Goal: Check status: Check status

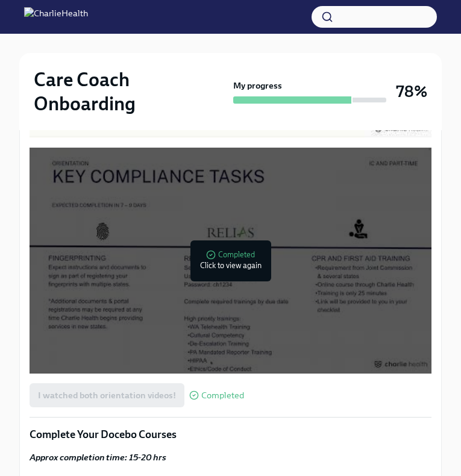
scroll to position [474, 0]
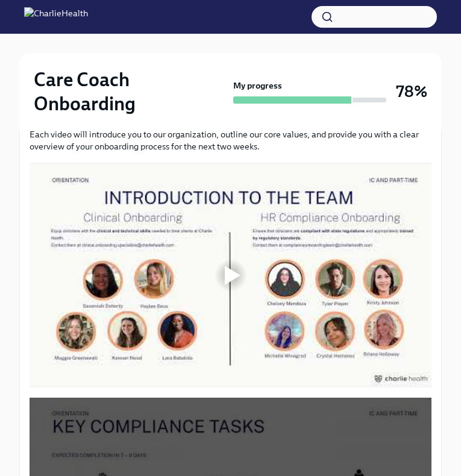
click at [289, 85] on div "My progress" at bounding box center [310, 92] width 154 height 24
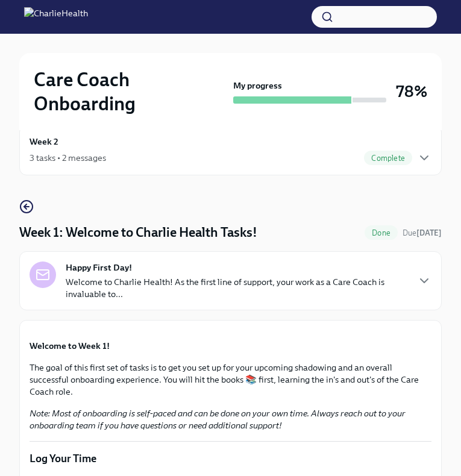
scroll to position [0, 0]
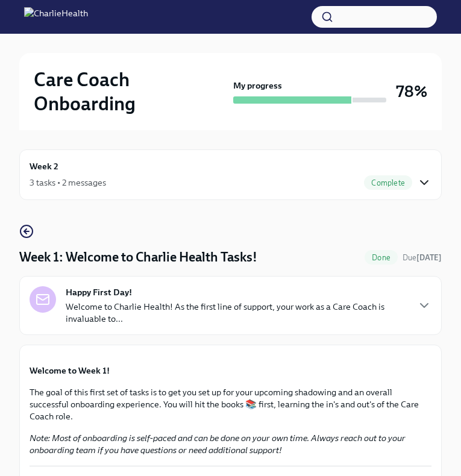
click at [430, 180] on icon "button" at bounding box center [424, 182] width 14 height 14
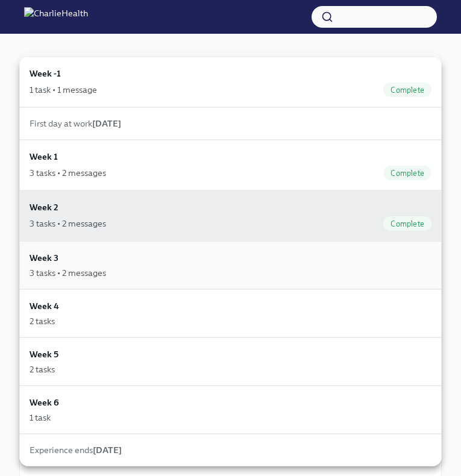
click at [197, 275] on div "3 tasks • 2 messages" at bounding box center [231, 273] width 402 height 12
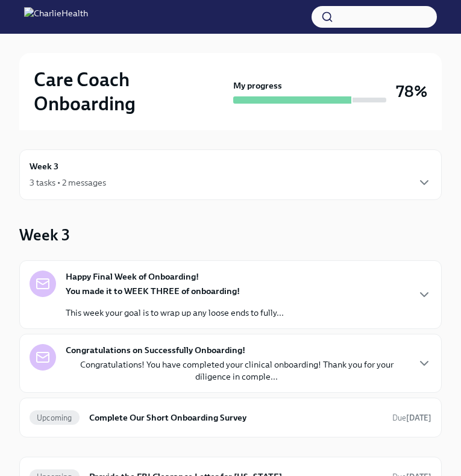
click at [197, 276] on strong "Happy Final Week of Onboarding!" at bounding box center [132, 277] width 133 height 12
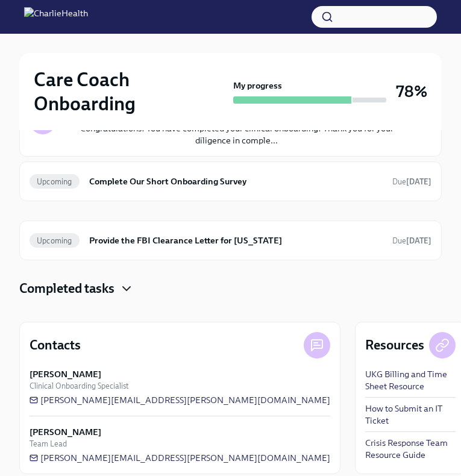
scroll to position [364, 0]
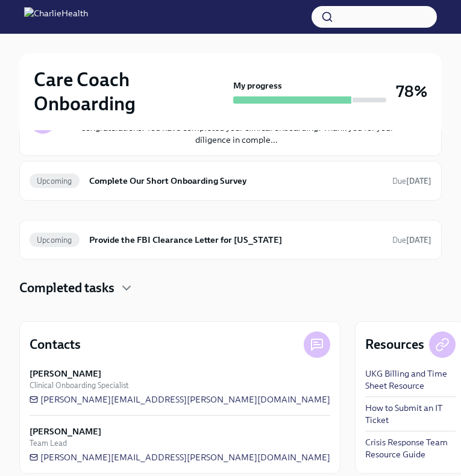
click at [420, 134] on icon "button" at bounding box center [424, 126] width 14 height 14
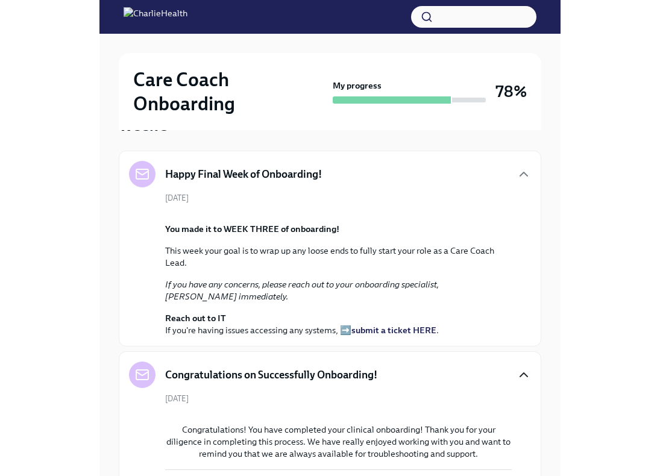
scroll to position [0, 0]
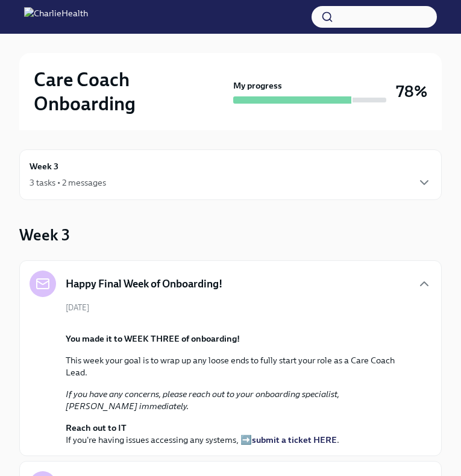
click at [250, 166] on div "Week 3 3 tasks • 2 messages" at bounding box center [231, 175] width 402 height 30
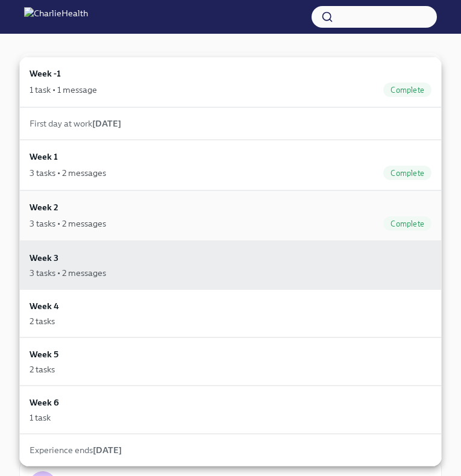
click at [229, 212] on div "Week 2 3 tasks • 2 messages Complete" at bounding box center [231, 216] width 402 height 30
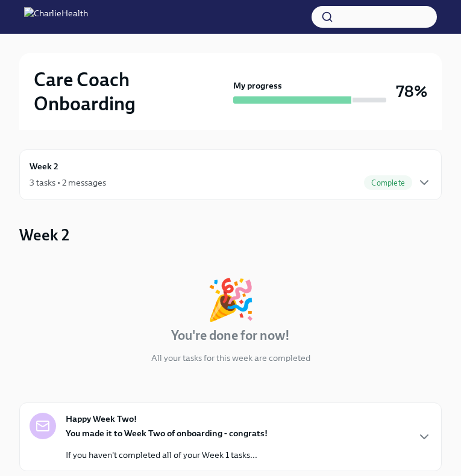
click at [225, 169] on div "Week 2 3 tasks • 2 messages Complete" at bounding box center [231, 175] width 402 height 30
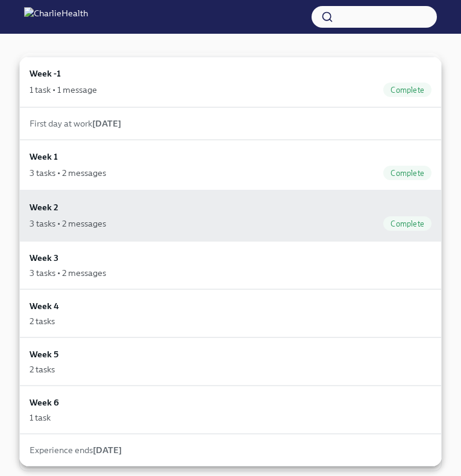
click at [95, 122] on strong "[DATE]" at bounding box center [106, 123] width 29 height 11
click at [52, 43] on div at bounding box center [230, 238] width 461 height 476
